Goal: Entertainment & Leisure: Consume media (video, audio)

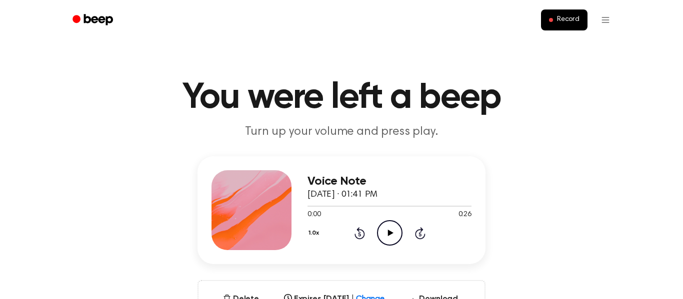
click at [390, 235] on icon "Play Audio" at bounding box center [389, 232] width 25 height 25
click at [385, 232] on icon "Play Audio" at bounding box center [389, 232] width 25 height 25
